Goal: Ask a question

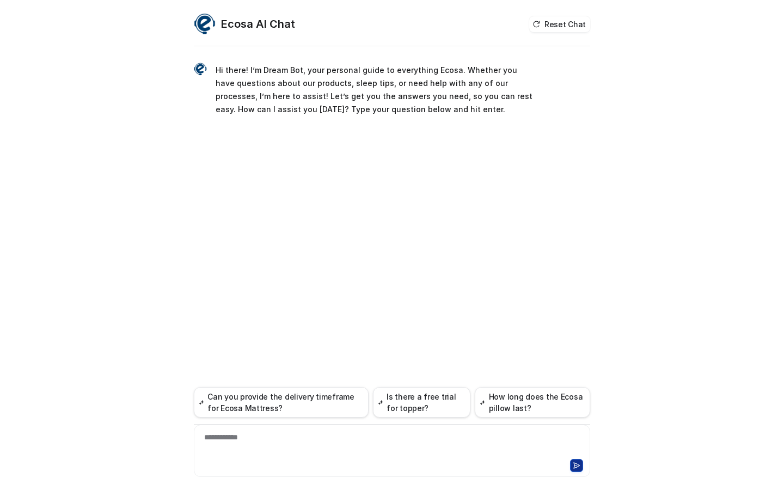
click at [319, 224] on div "**********" at bounding box center [392, 268] width 396 height 441
click at [209, 430] on div "**********" at bounding box center [392, 451] width 396 height 52
click at [223, 444] on div "**********" at bounding box center [391, 444] width 391 height 25
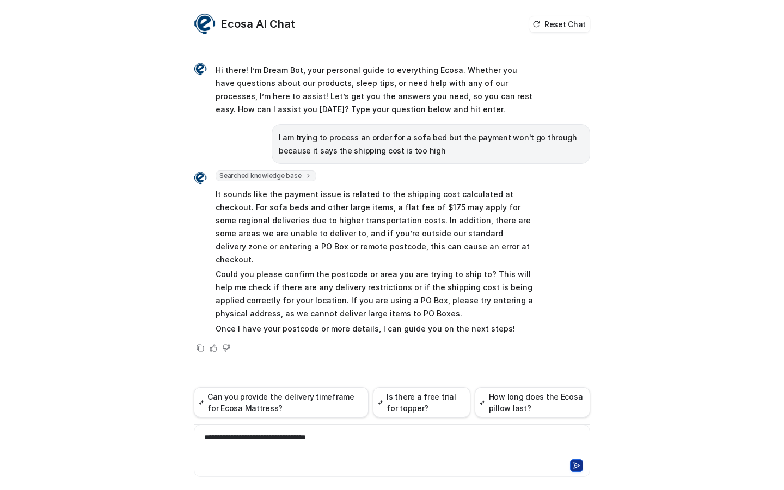
click at [342, 435] on div "**********" at bounding box center [391, 444] width 391 height 25
